Goal: Task Accomplishment & Management: Manage account settings

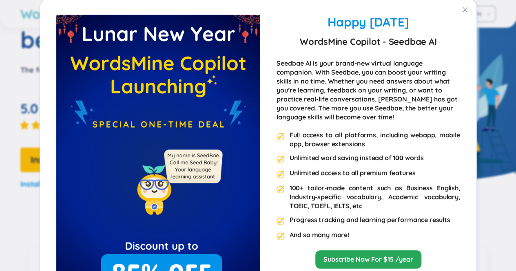
scroll to position [2, 0]
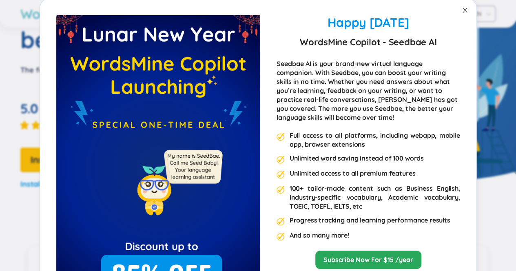
click at [463, 11] on icon "close" at bounding box center [465, 10] width 7 height 7
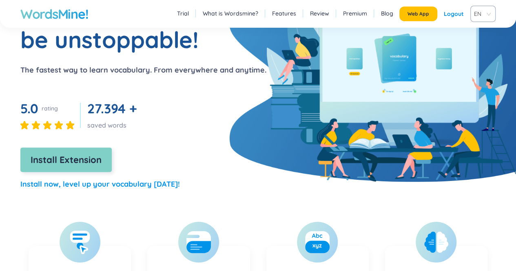
click at [61, 163] on span "Install Extension" at bounding box center [66, 160] width 71 height 14
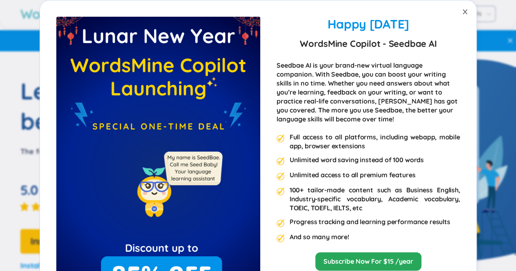
click at [462, 11] on icon "close" at bounding box center [465, 12] width 7 height 7
click at [462, 12] on icon "close" at bounding box center [464, 11] width 4 height 5
click at [71, 233] on img at bounding box center [158, 169] width 204 height 305
click at [462, 11] on icon "close" at bounding box center [465, 12] width 7 height 7
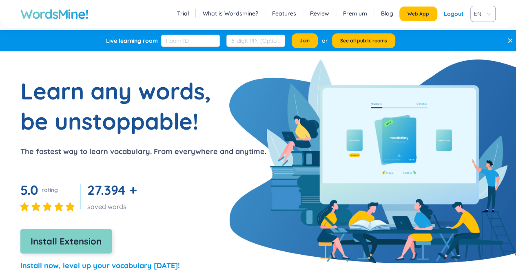
click at [49, 248] on span "Install Extension" at bounding box center [66, 242] width 71 height 14
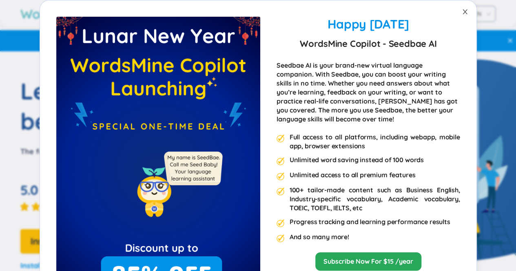
click at [464, 13] on icon "close" at bounding box center [465, 12] width 7 height 7
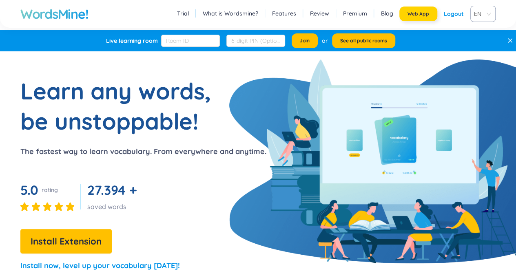
click at [414, 17] on span "Web App" at bounding box center [418, 14] width 22 height 7
click at [355, 11] on link "Premium" at bounding box center [355, 13] width 24 height 8
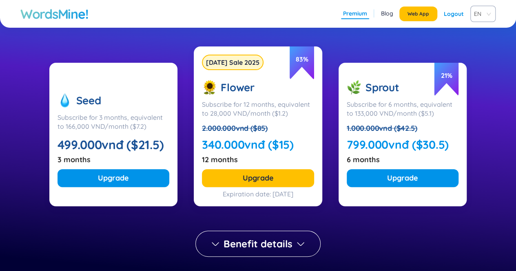
scroll to position [122, 0]
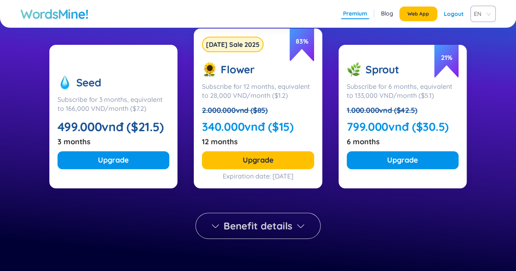
click at [246, 230] on span "Benefit details" at bounding box center [258, 225] width 69 height 13
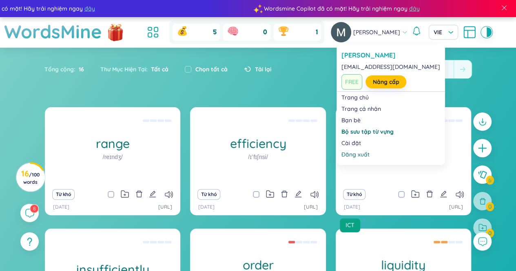
click at [369, 34] on span "[PERSON_NAME]" at bounding box center [376, 32] width 47 height 9
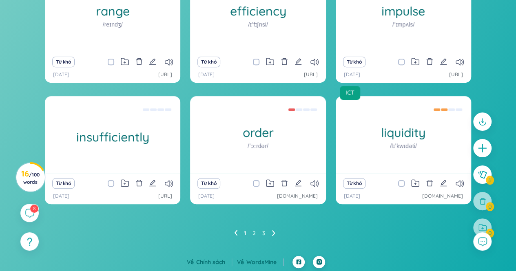
scroll to position [133, 0]
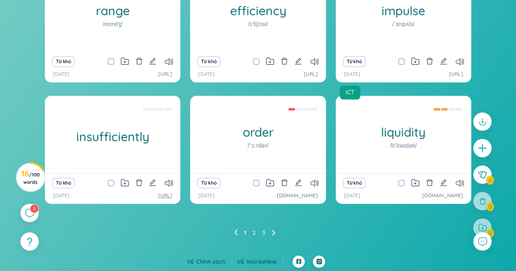
click at [158, 196] on link "[URL]" at bounding box center [165, 196] width 14 height 8
click at [254, 234] on link "2" at bounding box center [253, 233] width 3 height 12
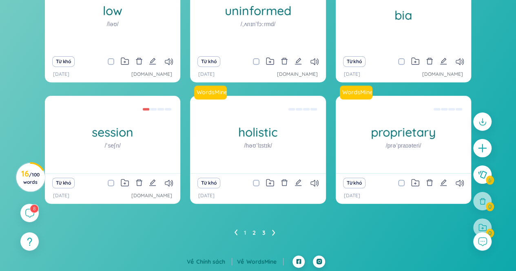
click at [264, 232] on link "3" at bounding box center [263, 233] width 3 height 12
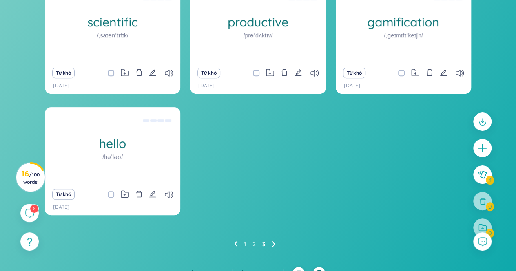
scroll to position [122, 0]
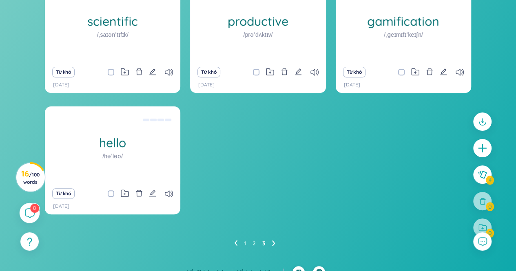
click at [29, 216] on icon at bounding box center [29, 213] width 10 height 10
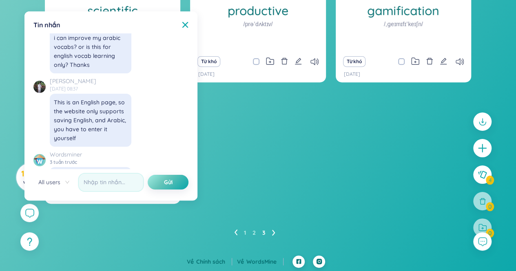
scroll to position [8916, 0]
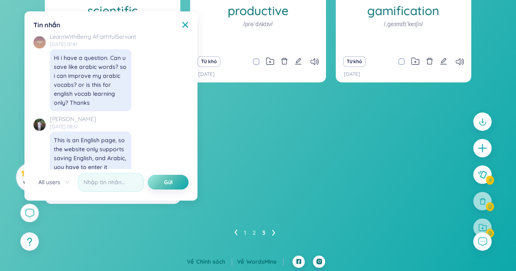
click at [381, 155] on div "WordsMine scientific /ˌsaɪənˈtɪfɪk/ Có tính khoa học Eg: The scientist conducte…" at bounding box center [258, 94] width 426 height 240
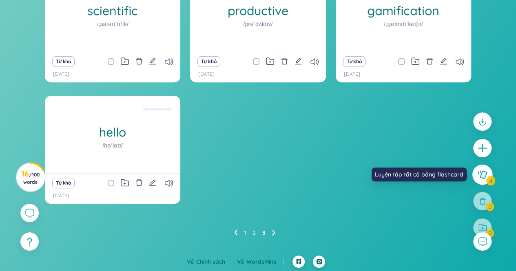
click at [484, 173] on icon at bounding box center [482, 174] width 10 height 9
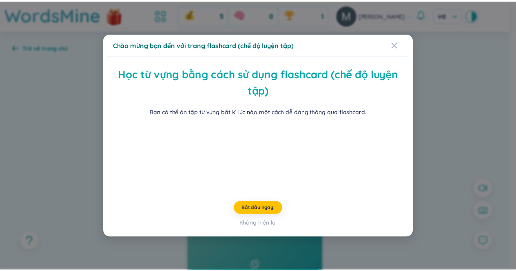
scroll to position [27, 0]
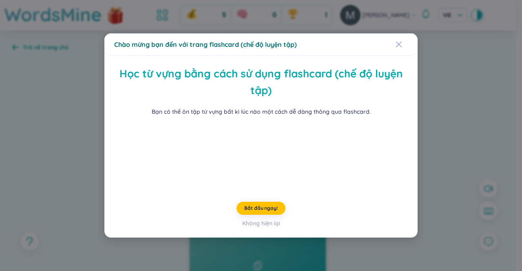
click at [455, 119] on div "Chào mừng bạn đến với trang flashcard (chế độ luyện tập) Học từ vựng bằng cách …" at bounding box center [261, 135] width 522 height 271
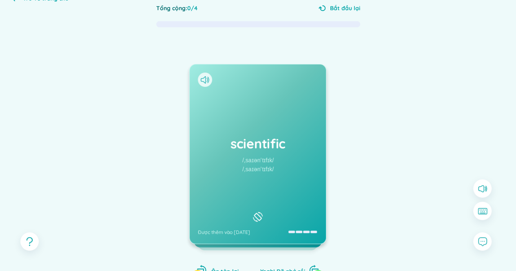
scroll to position [103, 0]
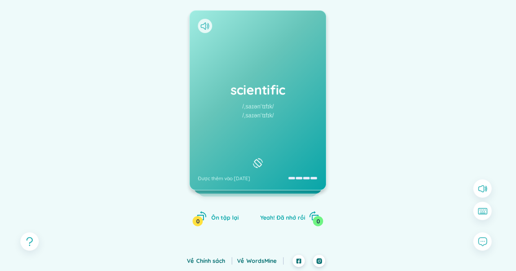
click at [303, 156] on div "scientific /ˌsaɪənˈtɪfɪk/ /ˌsaɪənˈtɪfɪk/ Được thêm vào 12/7/2025" at bounding box center [258, 100] width 136 height 179
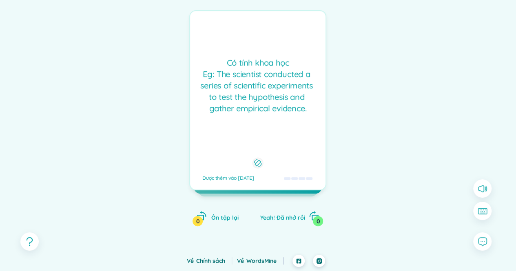
click at [303, 156] on div "Có tính khoa học Eg: The scientist conducted a series of scientific experiments…" at bounding box center [257, 100] width 137 height 180
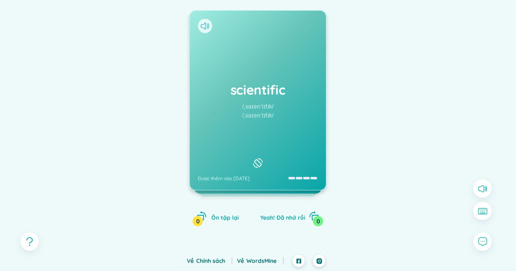
click at [203, 28] on icon at bounding box center [205, 25] width 9 height 7
click at [303, 147] on div "scientific /ˌsaɪənˈtɪfɪk/ /ˌsaɪənˈtɪfɪk/ Được thêm vào 12/7/2025" at bounding box center [258, 100] width 136 height 179
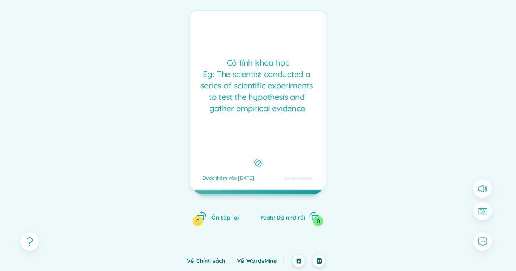
scroll to position [0, 0]
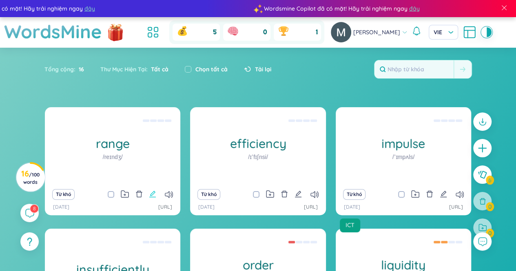
click at [152, 194] on icon "edit" at bounding box center [152, 193] width 7 height 7
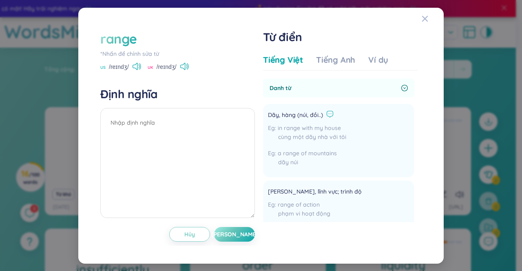
click at [331, 115] on icon at bounding box center [329, 114] width 7 height 7
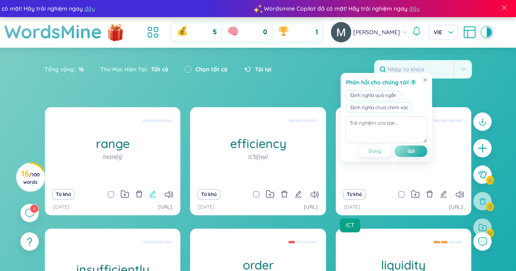
click at [154, 195] on icon "edit" at bounding box center [152, 193] width 7 height 7
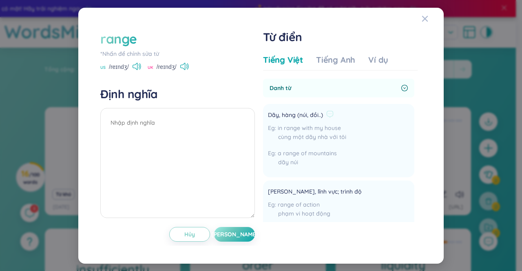
click at [306, 146] on div "in range with my house cùng một dãy nhà với tôi a range of mountains dãy núi" at bounding box center [307, 147] width 78 height 47
click at [308, 139] on div "cùng một dãy nhà với tôi" at bounding box center [307, 137] width 78 height 9
click at [322, 135] on div "cùng một dãy nhà với tôi" at bounding box center [307, 137] width 78 height 9
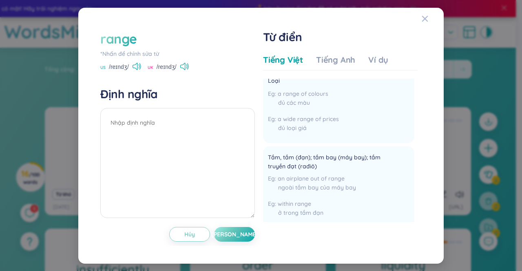
scroll to position [285, 0]
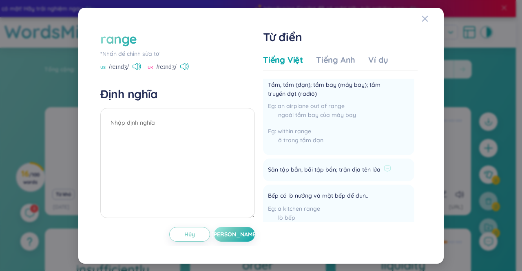
click at [318, 169] on span "Sân tập bắn, bãi tập bắn; trận địa tên lửa" at bounding box center [324, 170] width 113 height 10
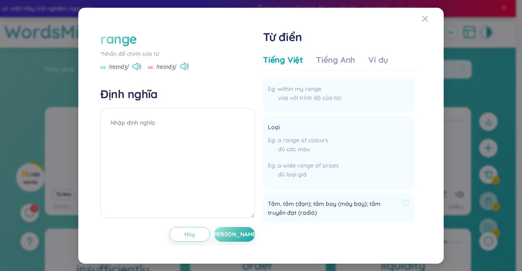
scroll to position [82, 0]
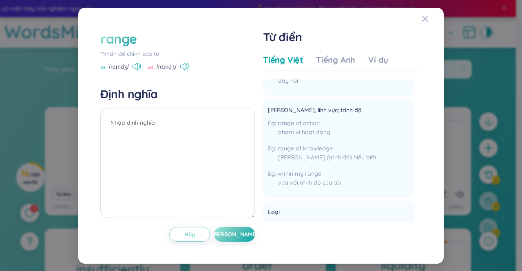
click at [342, 66] on div "Tiếng Việt Tiếng Anh Ví dụ" at bounding box center [325, 62] width 125 height 16
click at [341, 62] on div "Tiếng Anh" at bounding box center [335, 59] width 39 height 11
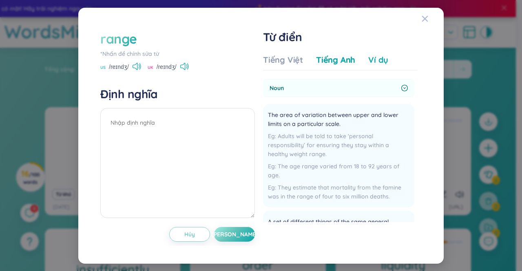
click at [379, 58] on div "Ví dụ" at bounding box center [378, 59] width 20 height 11
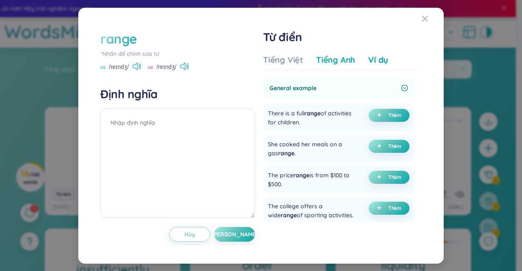
click at [331, 61] on div "Tiếng Anh" at bounding box center [335, 59] width 39 height 11
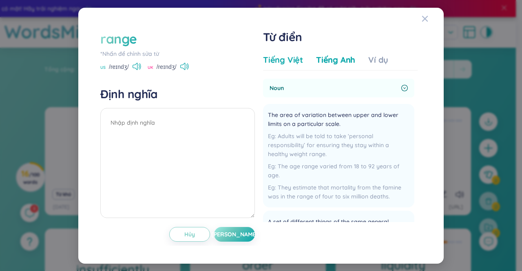
click at [289, 62] on div "Tiếng Việt" at bounding box center [283, 59] width 40 height 11
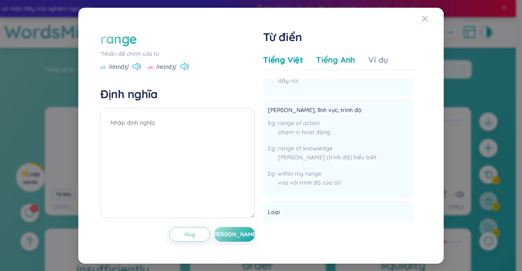
click at [335, 60] on div "Tiếng Anh" at bounding box center [335, 59] width 39 height 11
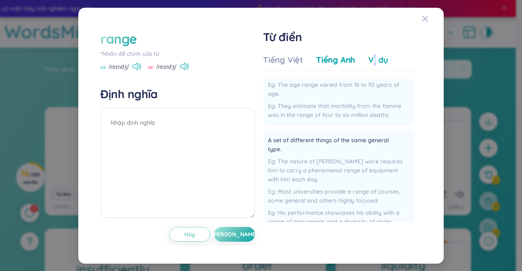
click at [373, 58] on div "Ví dụ" at bounding box center [378, 59] width 20 height 11
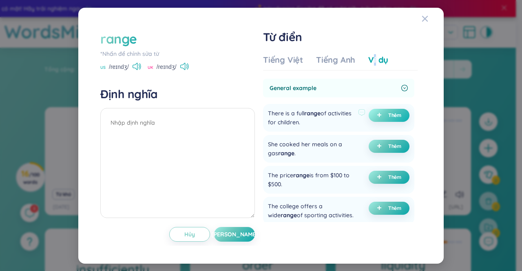
click at [388, 115] on span "Thêm" at bounding box center [394, 115] width 13 height 7
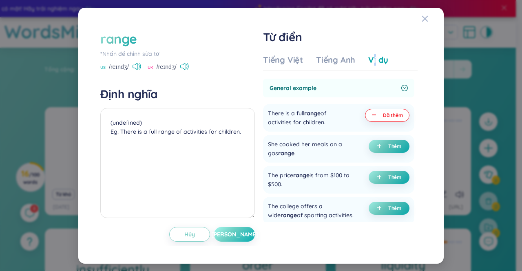
click at [234, 237] on span "[PERSON_NAME]" at bounding box center [234, 234] width 47 height 8
type textarea "(undefined) Eg: There is a full range of activities for children."
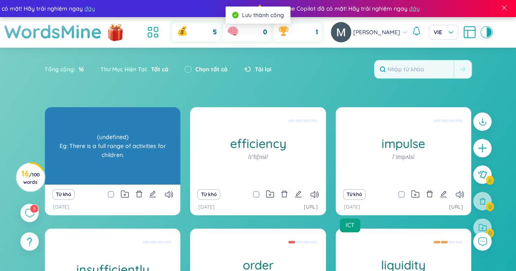
click at [137, 166] on div "range (undefined) Eg: There is a full range of activities for children." at bounding box center [112, 145] width 135 height 77
click at [137, 166] on div "(undefined) Eg: There is a full range of activities for children." at bounding box center [112, 145] width 127 height 73
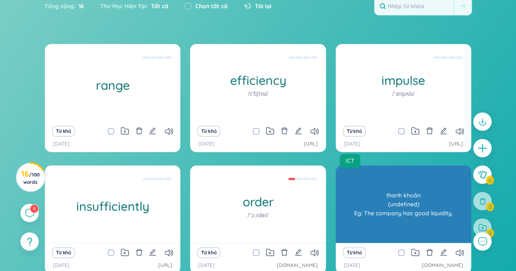
scroll to position [0, 0]
